Goal: Task Accomplishment & Management: Complete application form

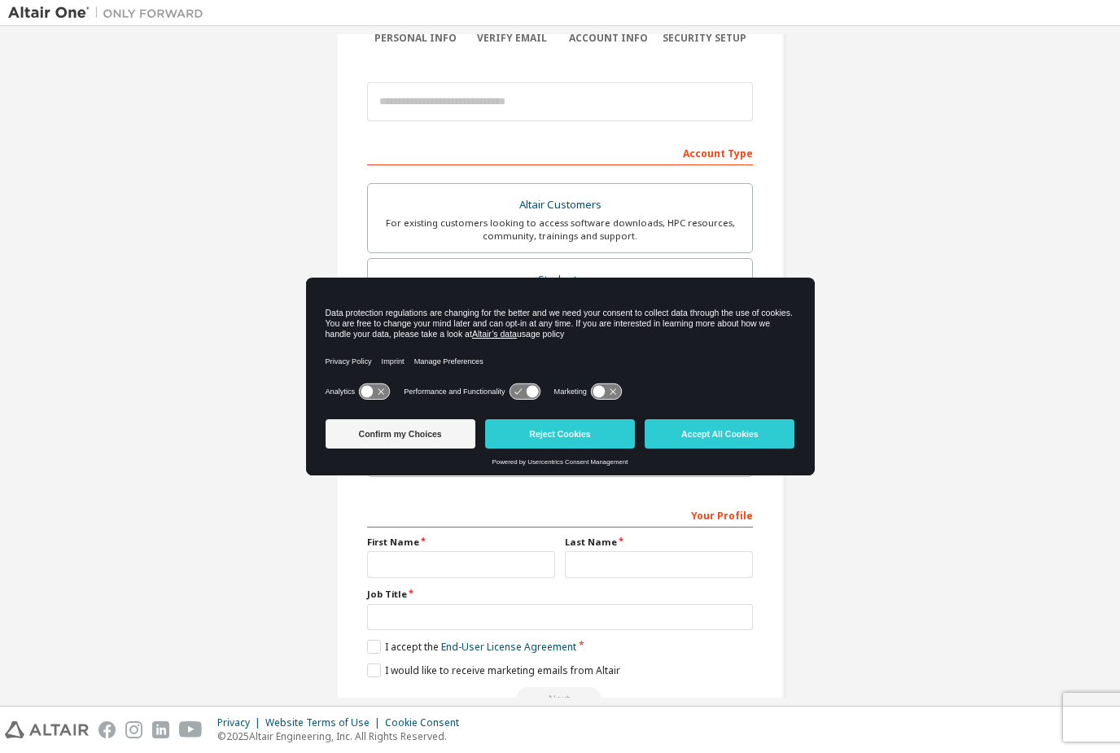
scroll to position [153, 0]
click at [0, 0] on html "Create an Altair One Account For Free Trials, Licenses, Downloads, Learning & D…" at bounding box center [560, 376] width 1120 height 753
click at [691, 461] on div "Powered by Usercentrics Consent Management" at bounding box center [561, 461] width 470 height 7
click at [693, 440] on button "Accept All Cookies" at bounding box center [720, 433] width 150 height 29
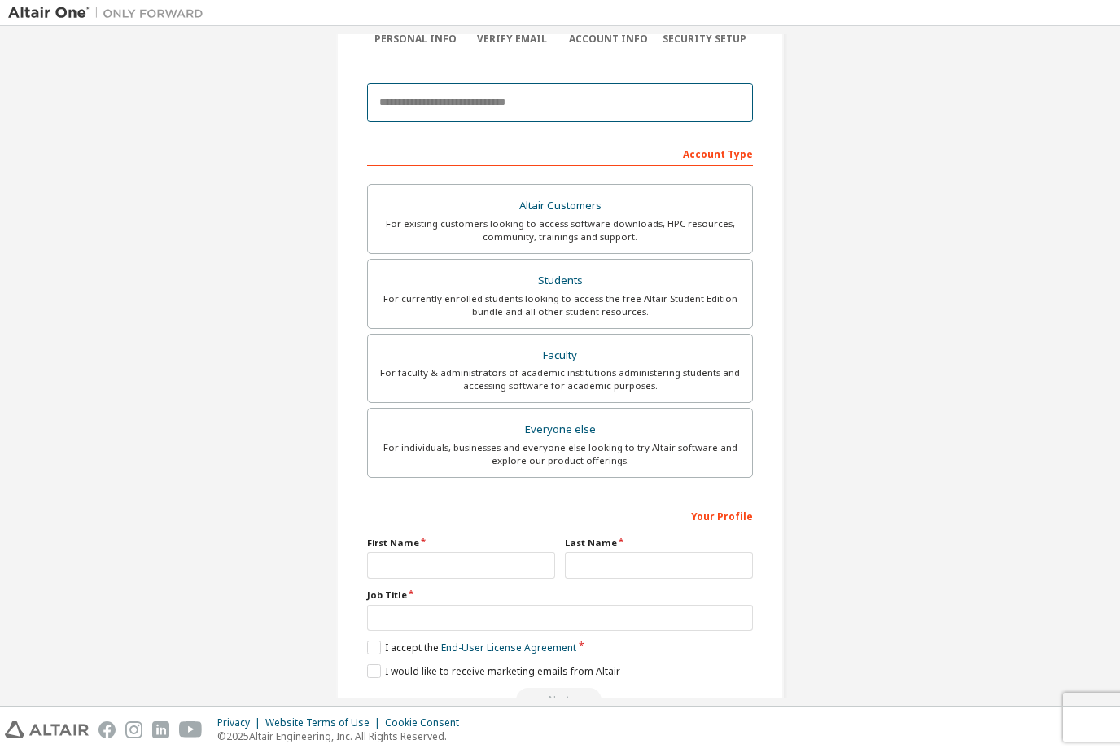
click at [447, 120] on input "email" at bounding box center [560, 102] width 386 height 39
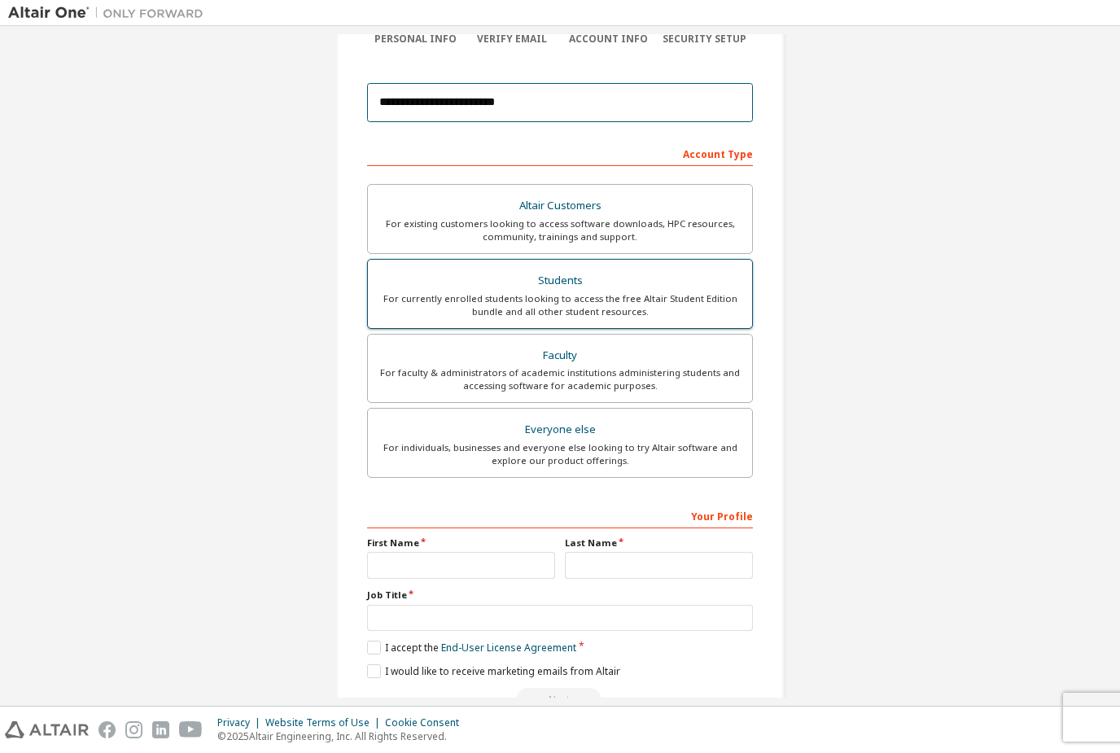
type input "**********"
click at [691, 298] on div "For currently enrolled students looking to access the free Altair Student Editi…" at bounding box center [560, 305] width 365 height 26
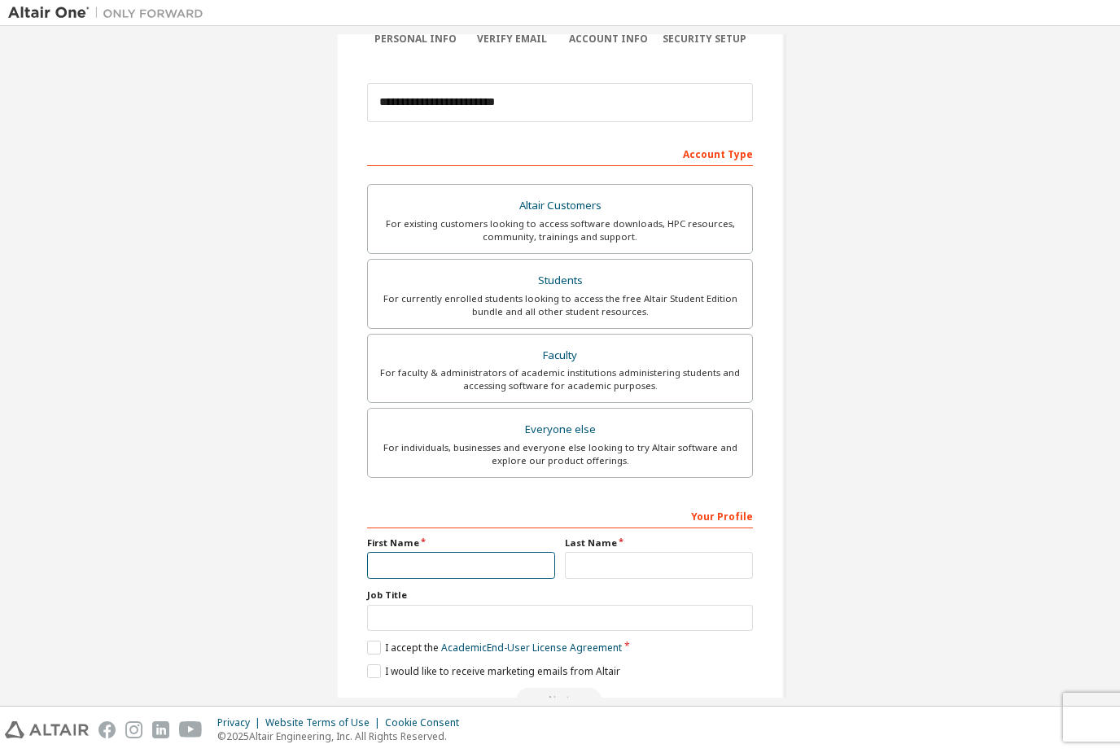
click at [506, 558] on input "text" at bounding box center [461, 565] width 188 height 27
type input "******"
click at [734, 568] on input "text" at bounding box center [659, 565] width 188 height 27
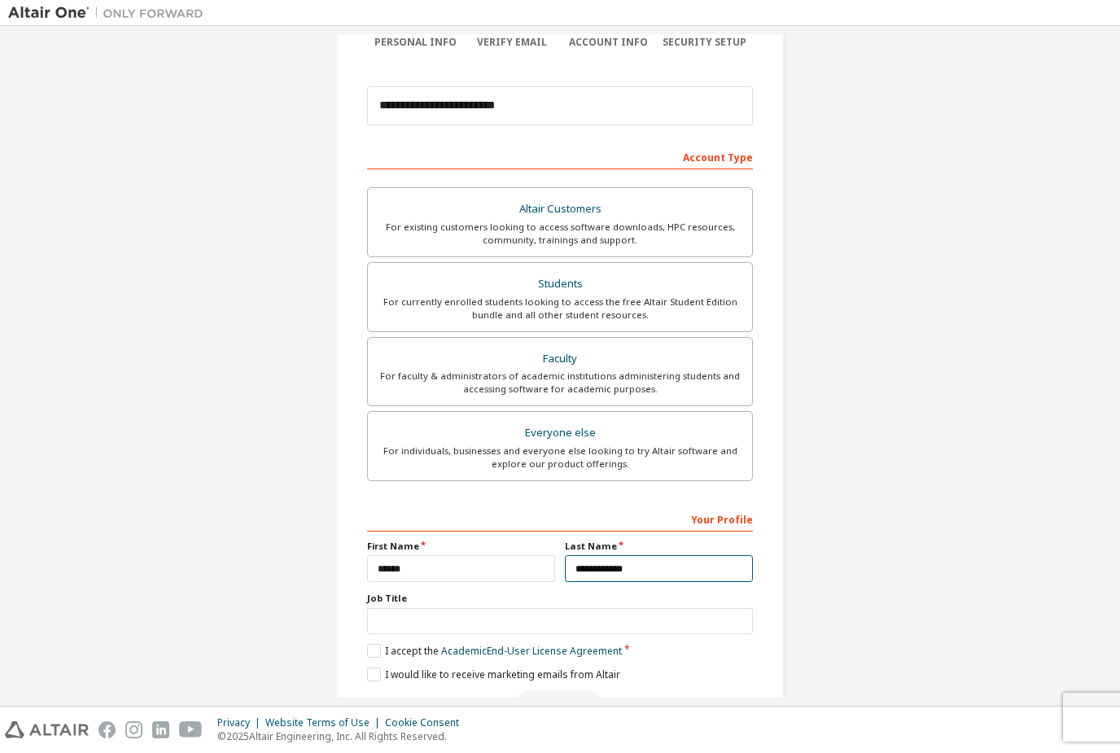
type input "**********"
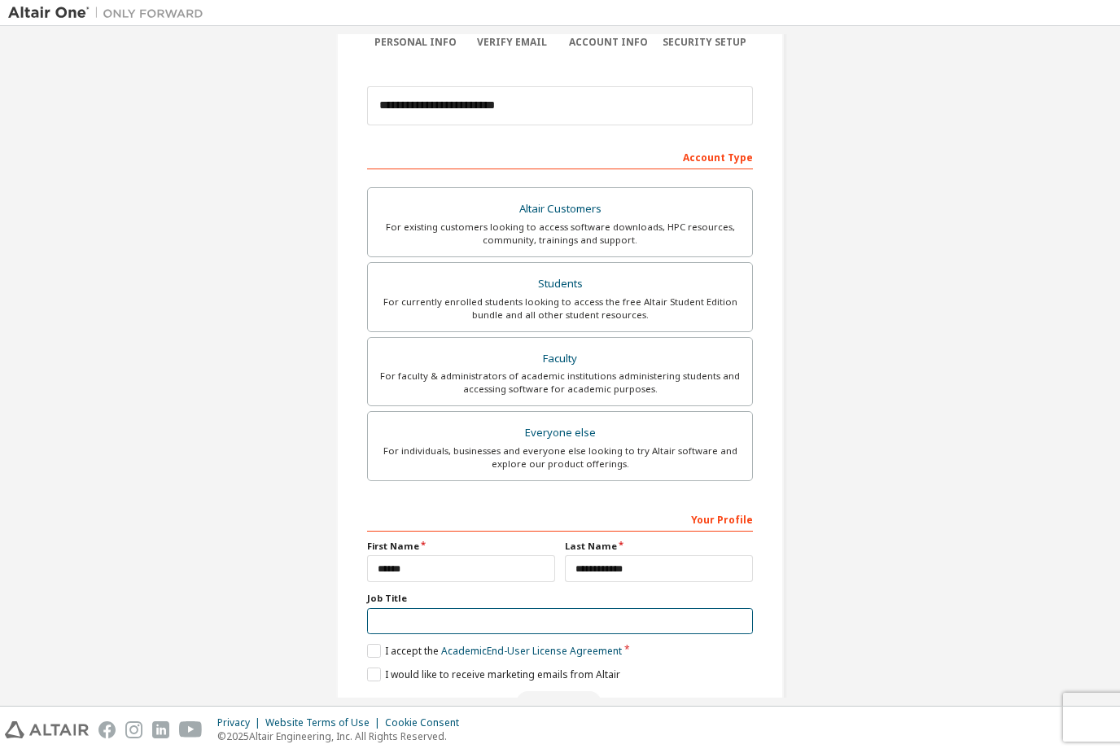
click at [620, 612] on input "text" at bounding box center [560, 621] width 386 height 27
click at [395, 648] on label "I accept the Academic End-User License Agreement" at bounding box center [494, 651] width 255 height 14
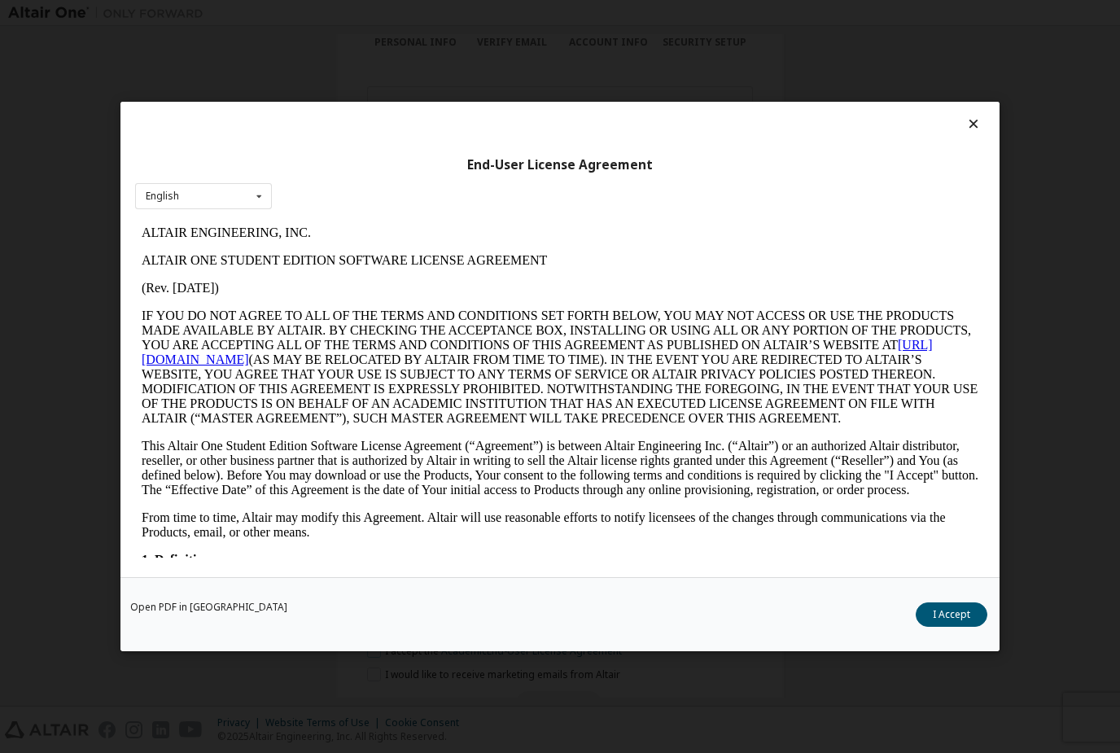
scroll to position [0, 0]
click at [966, 624] on button "I Accept" at bounding box center [952, 615] width 72 height 24
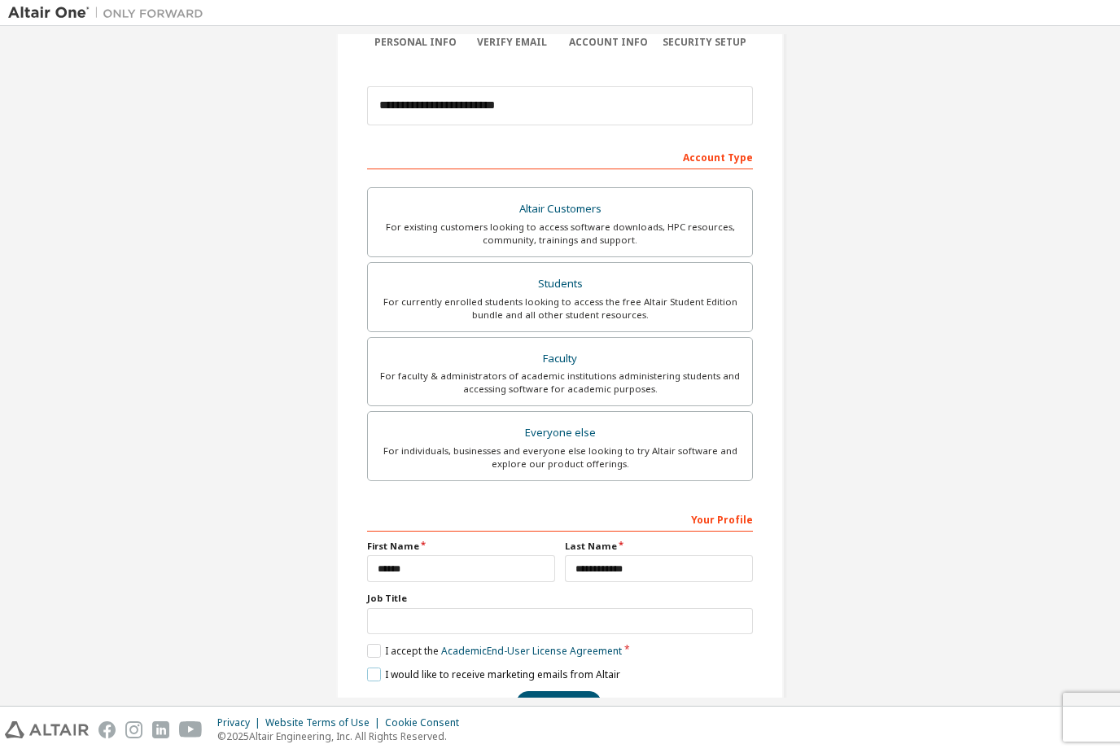
click at [380, 682] on label "I would like to receive marketing emails from Altair" at bounding box center [493, 675] width 253 height 14
click at [572, 695] on button "Next" at bounding box center [558, 703] width 85 height 24
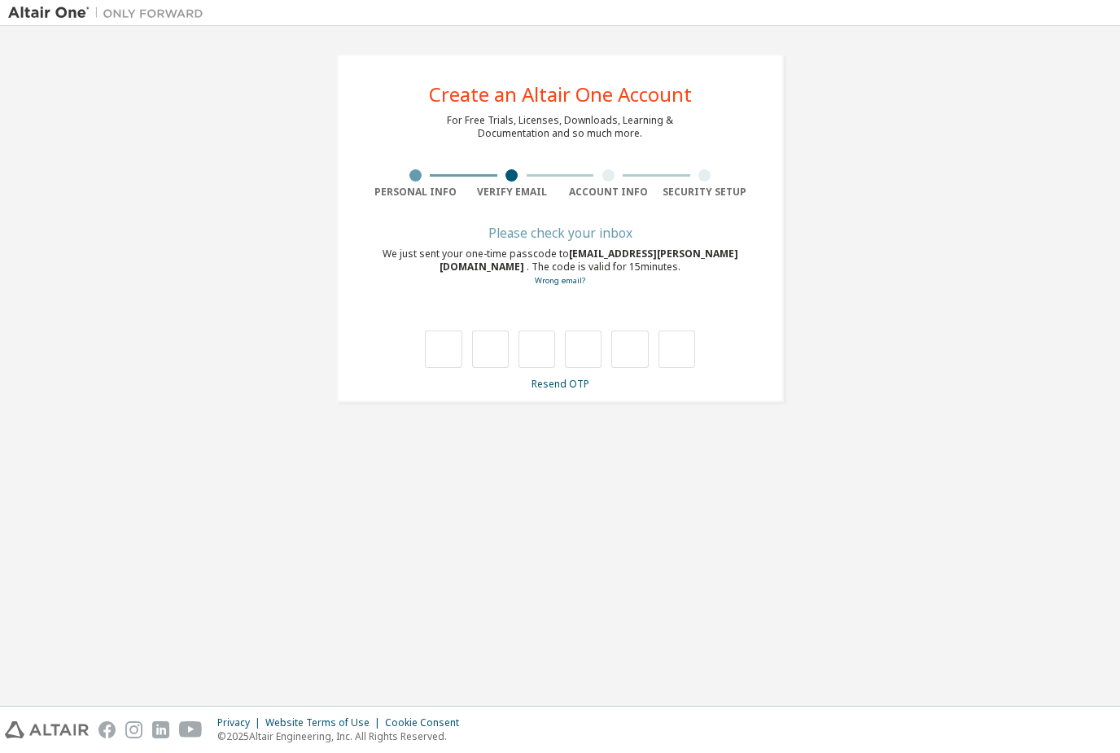
type input "*"
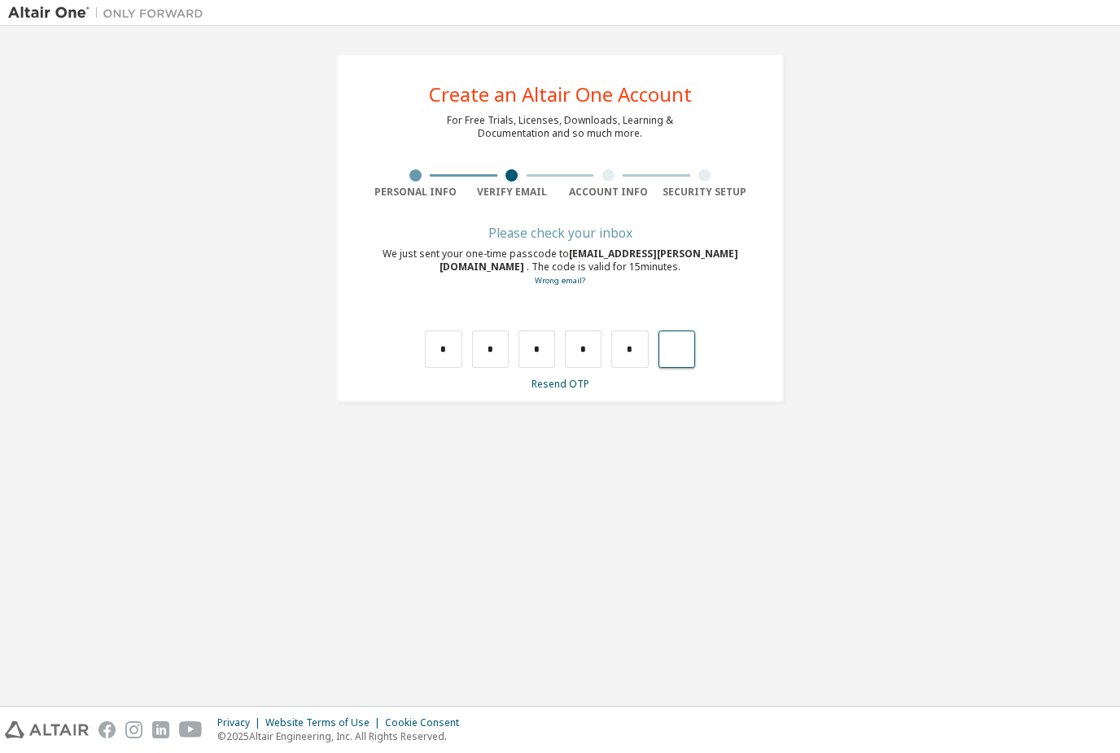
type input "*"
